Goal: Information Seeking & Learning: Learn about a topic

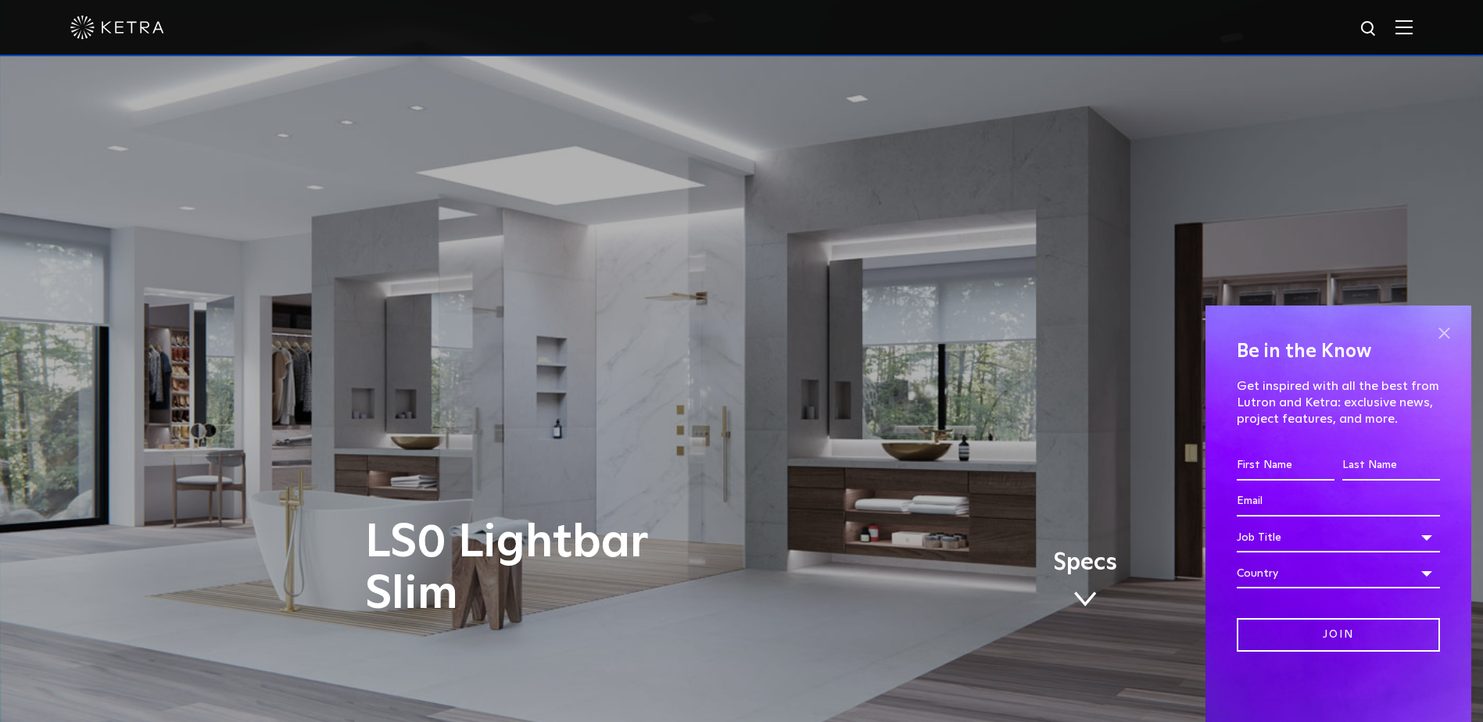
click at [1448, 333] on span at bounding box center [1443, 332] width 23 height 23
